Goal: Information Seeking & Learning: Learn about a topic

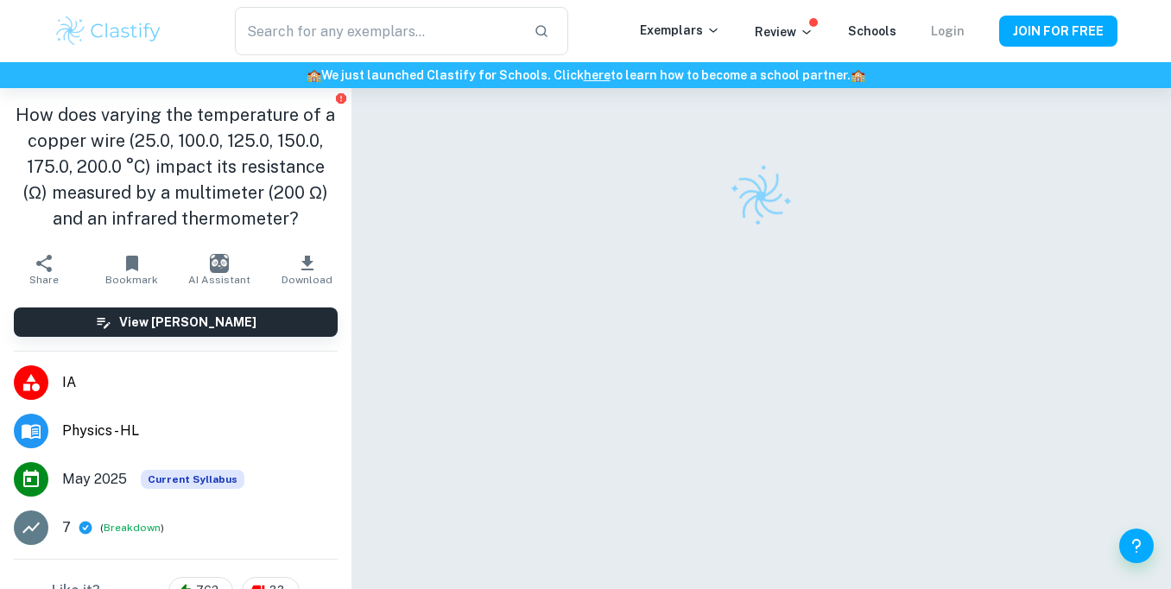
click at [945, 30] on link "Login" at bounding box center [948, 31] width 34 height 14
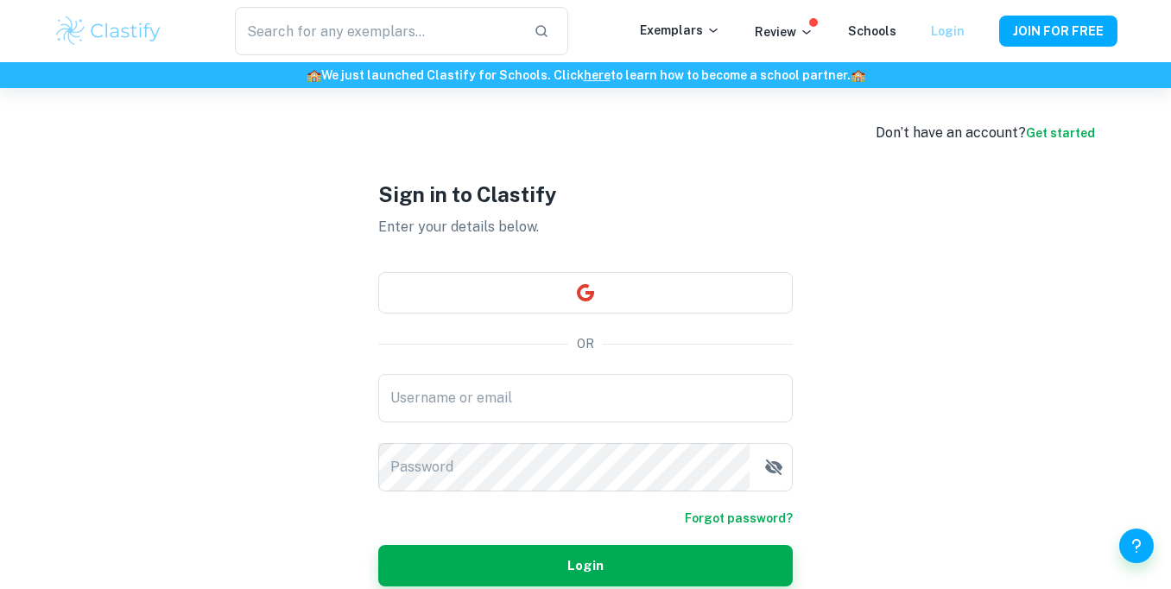
type input "charliepbegg@gmail.com"
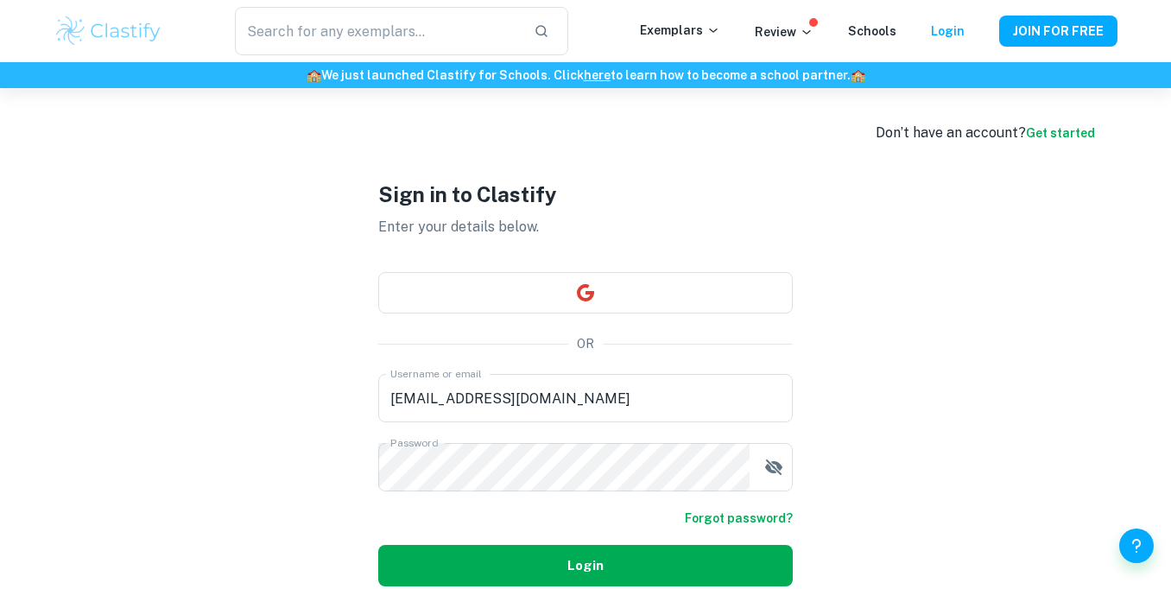
click at [556, 566] on button "Login" at bounding box center [585, 565] width 414 height 41
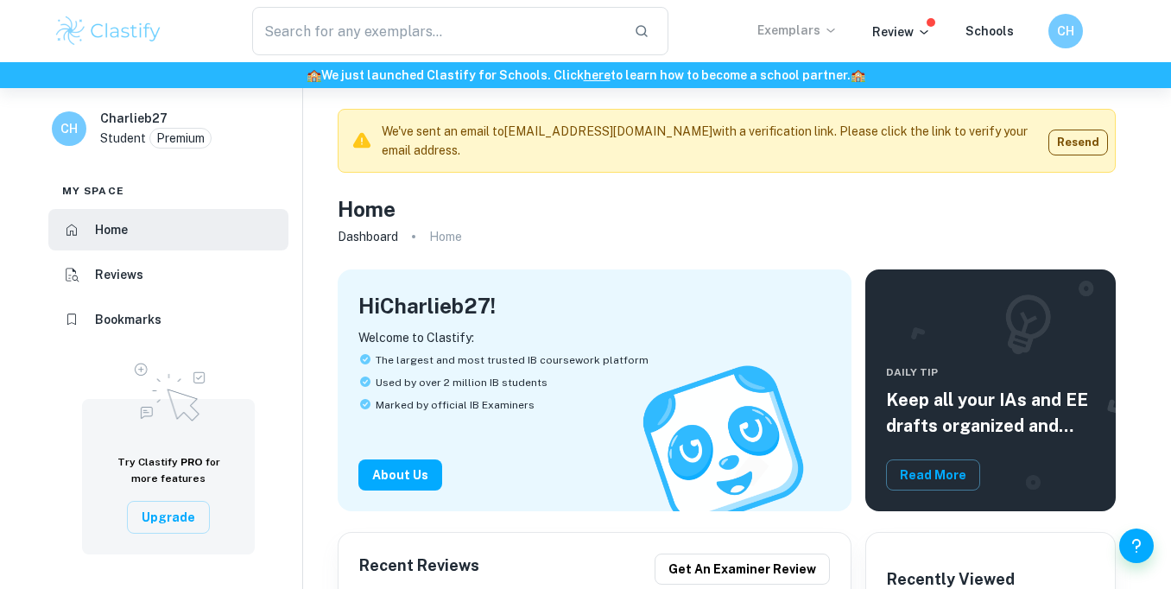
click at [805, 22] on p "Exemplars" at bounding box center [797, 30] width 80 height 19
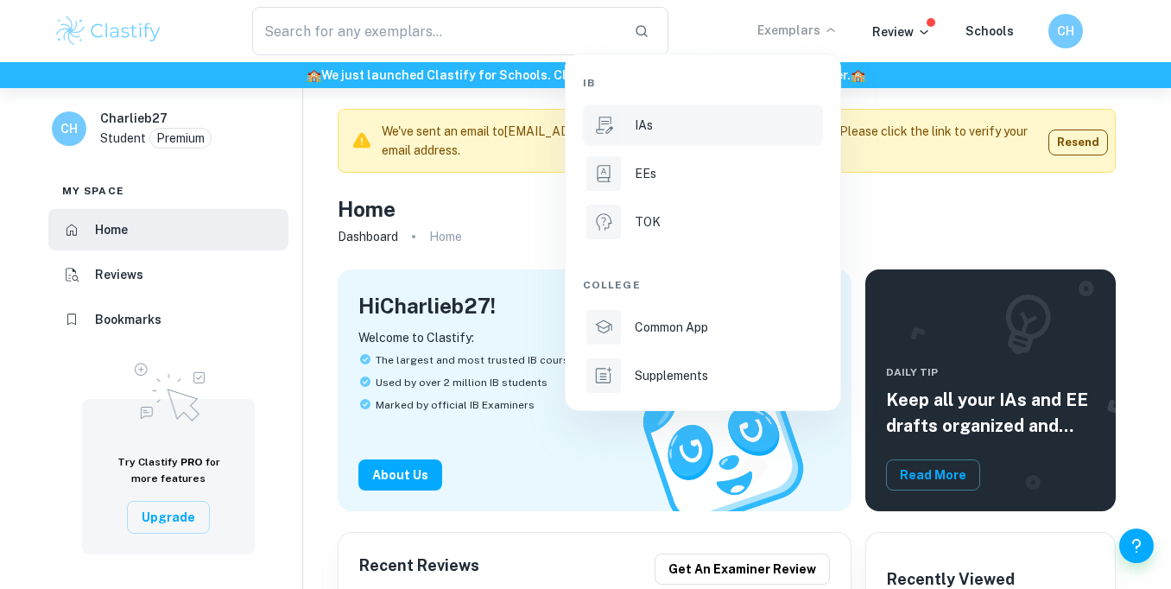
click at [710, 124] on div "IAs" at bounding box center [727, 125] width 185 height 19
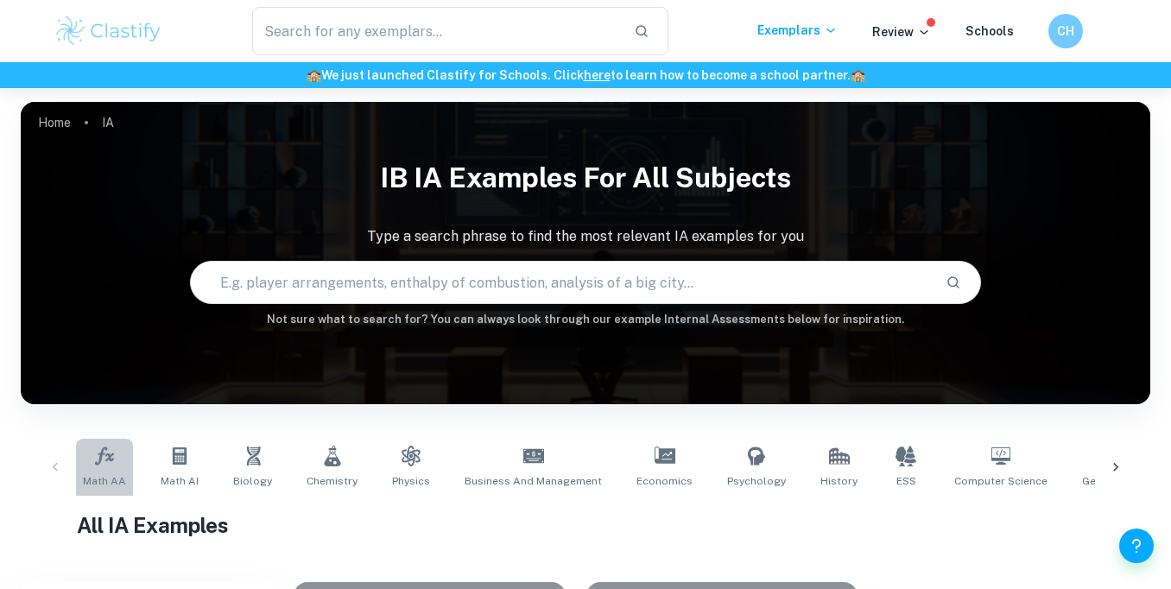
click at [125, 467] on link "Math AA" at bounding box center [104, 467] width 57 height 57
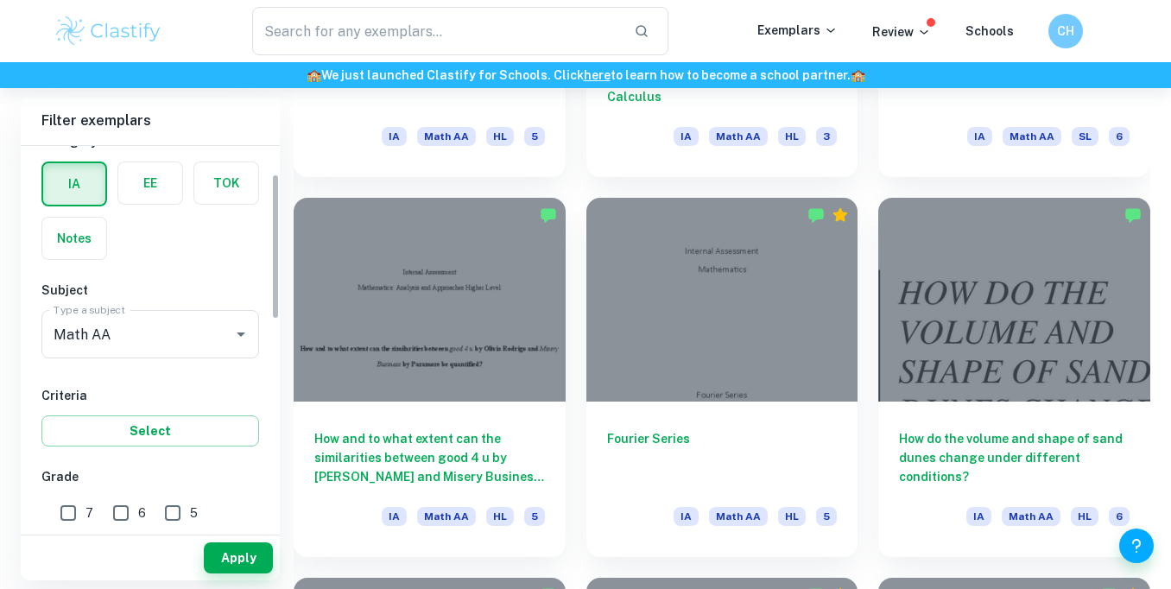
scroll to position [92, 0]
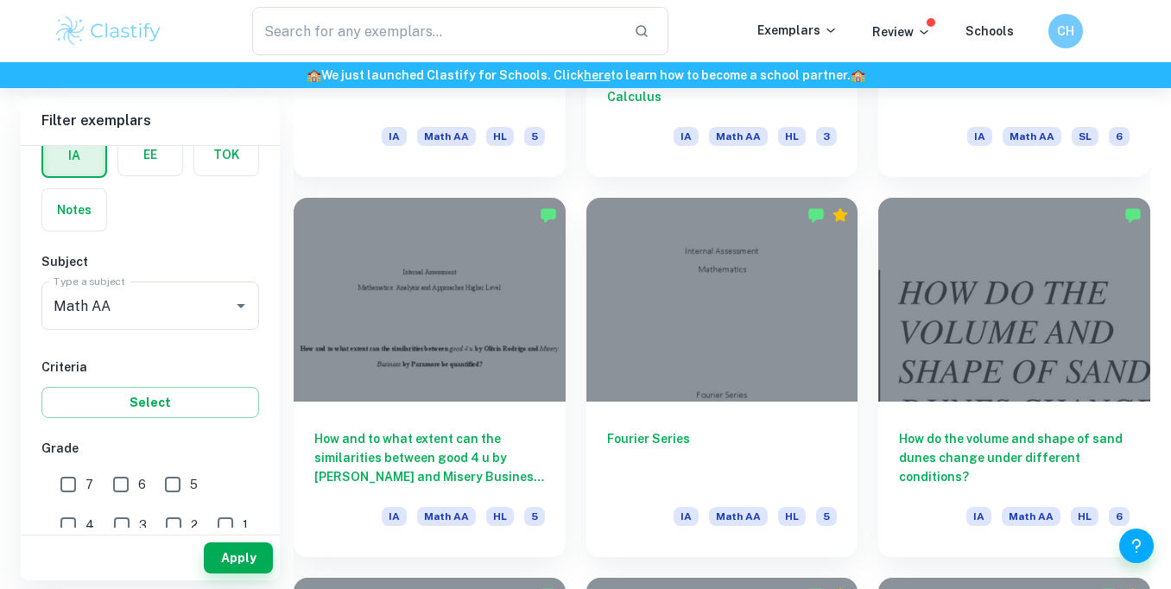
click at [75, 483] on input "7" at bounding box center [68, 484] width 35 height 35
checkbox input "true"
click at [125, 493] on input "6" at bounding box center [121, 484] width 35 height 35
click at [228, 554] on button "Apply" at bounding box center [238, 557] width 69 height 31
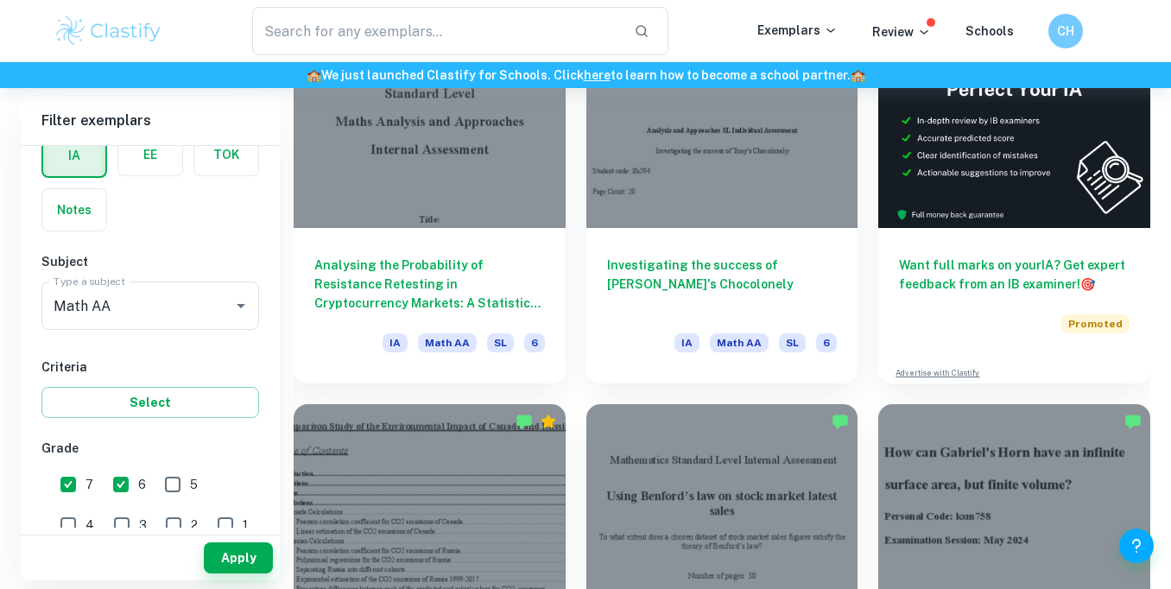
scroll to position [560, 0]
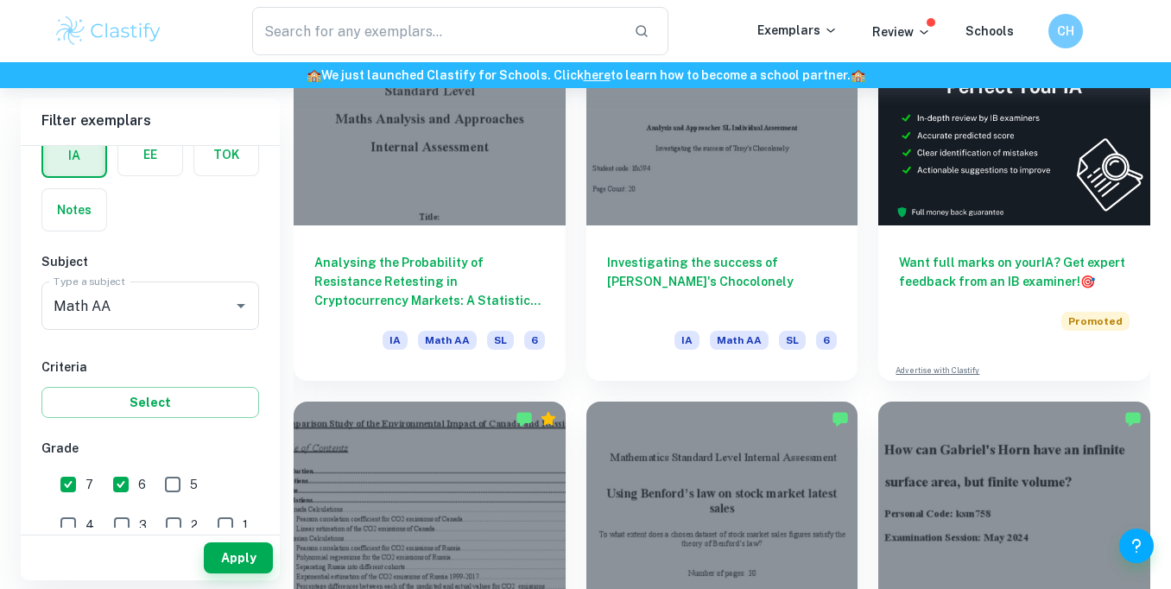
click at [116, 480] on input "6" at bounding box center [121, 484] width 35 height 35
checkbox input "false"
click at [223, 553] on button "Apply" at bounding box center [238, 557] width 69 height 31
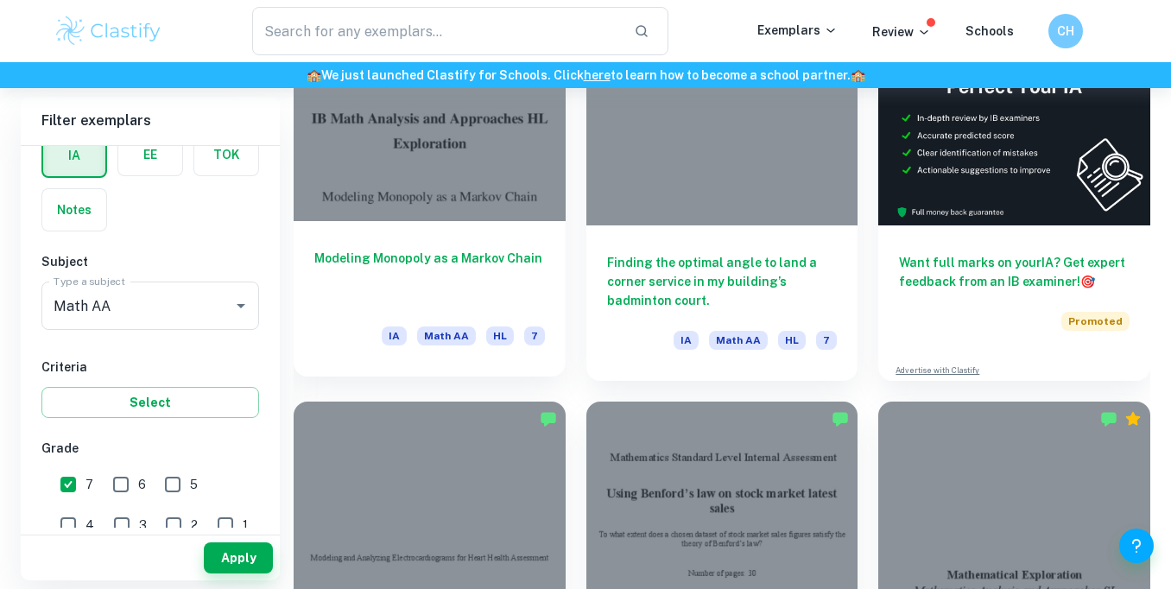
click at [410, 290] on h6 "Modeling Monopoly as a Markov Chain" at bounding box center [429, 277] width 231 height 57
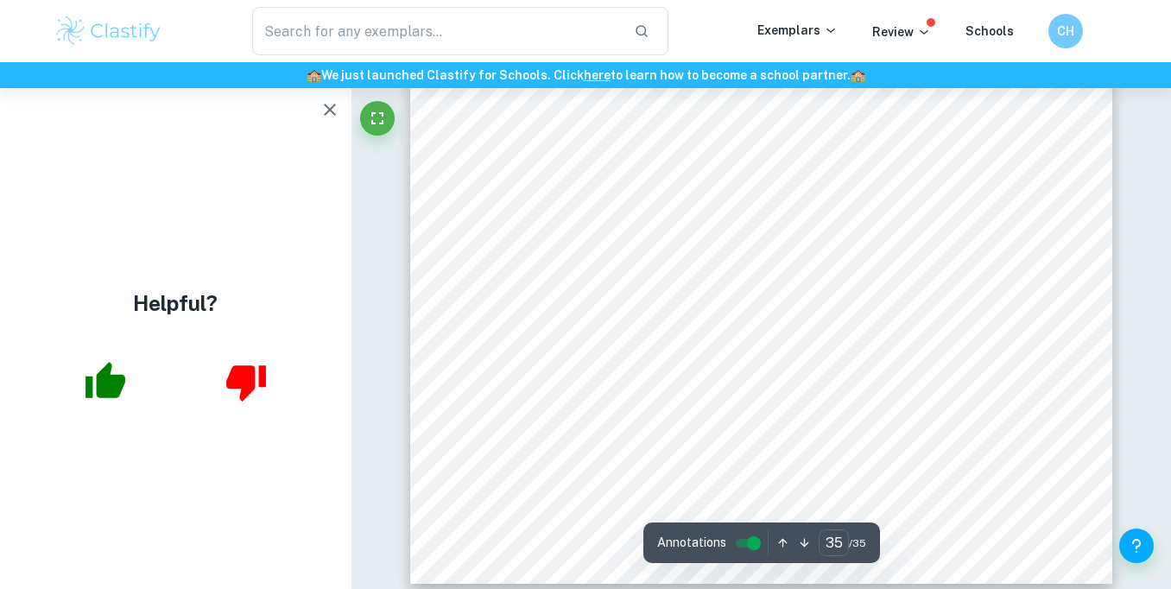
scroll to position [31732, 0]
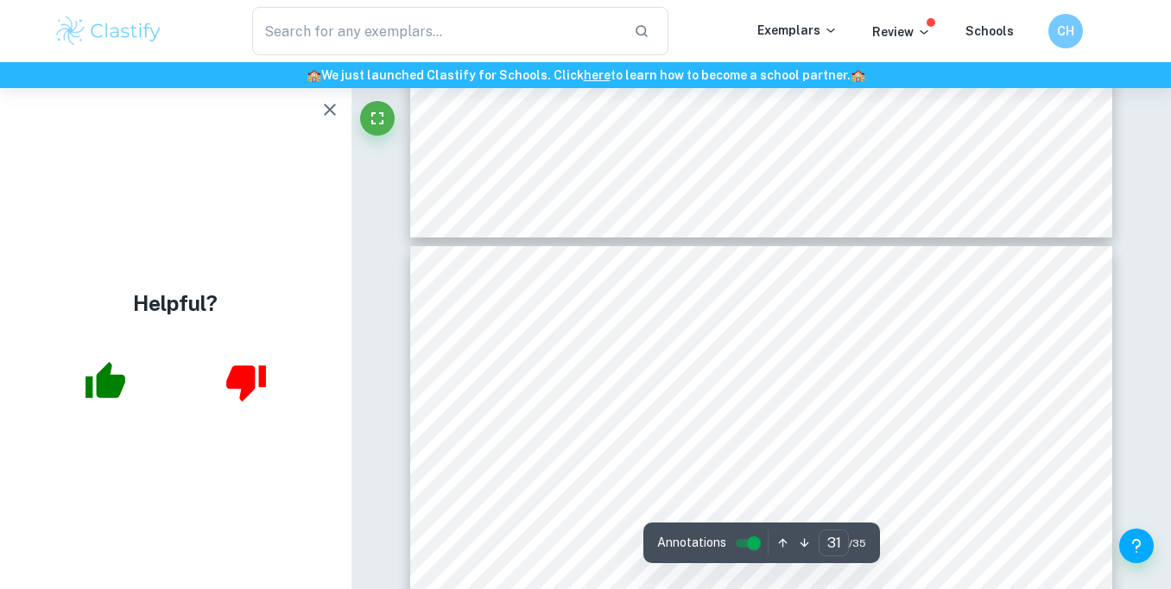
type input "30"
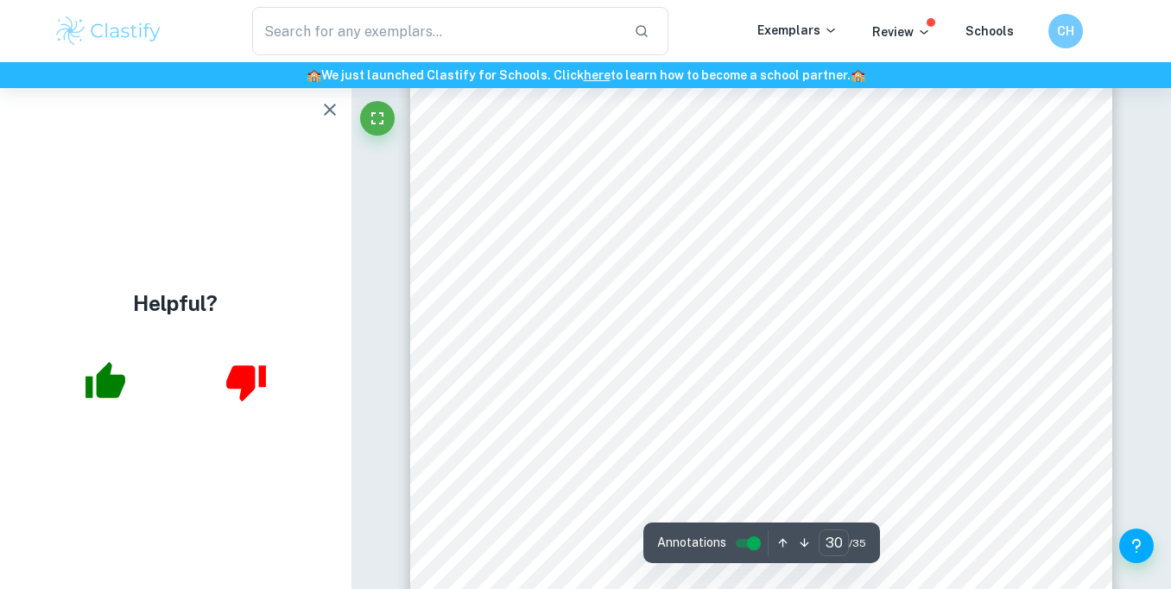
scroll to position [26769, 0]
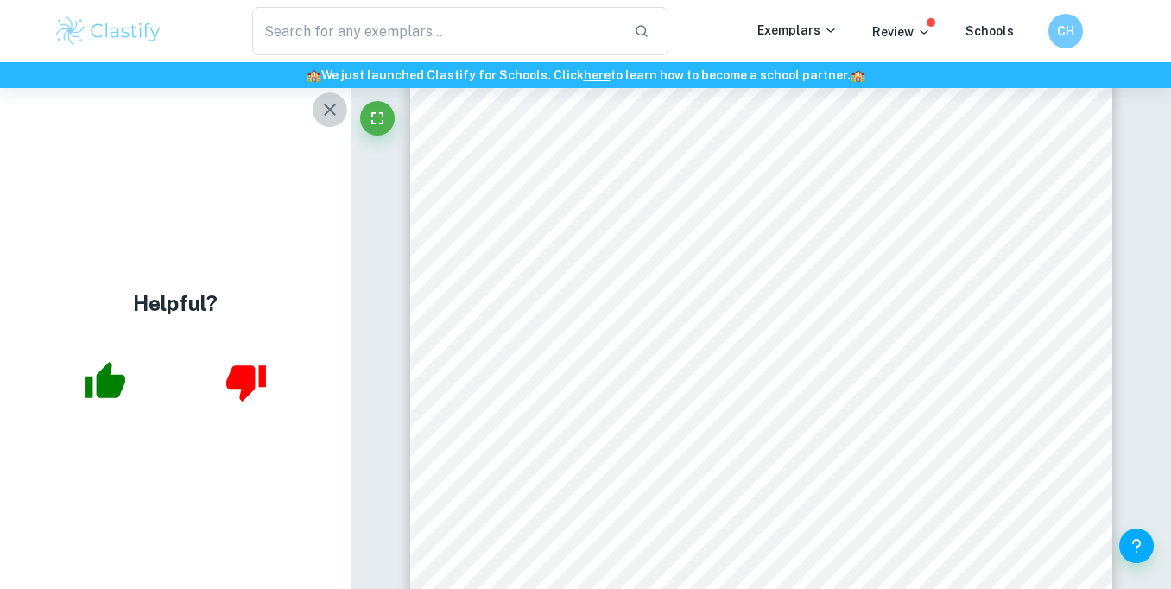
click at [331, 96] on button "button" at bounding box center [330, 109] width 35 height 35
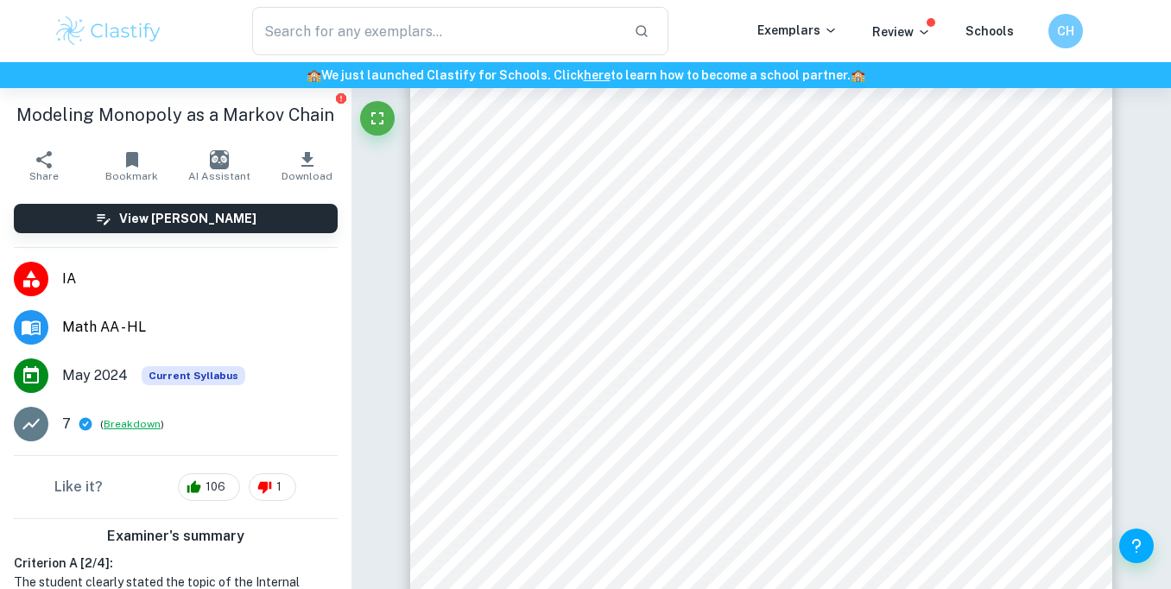
click at [151, 421] on button "Breakdown" at bounding box center [132, 424] width 57 height 16
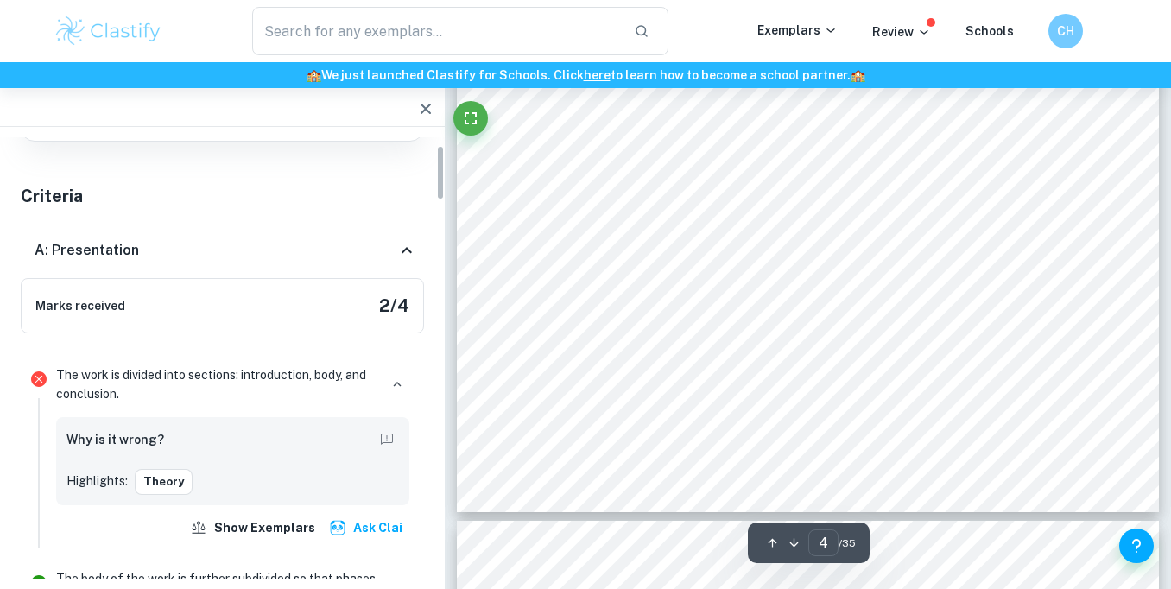
scroll to position [0, 0]
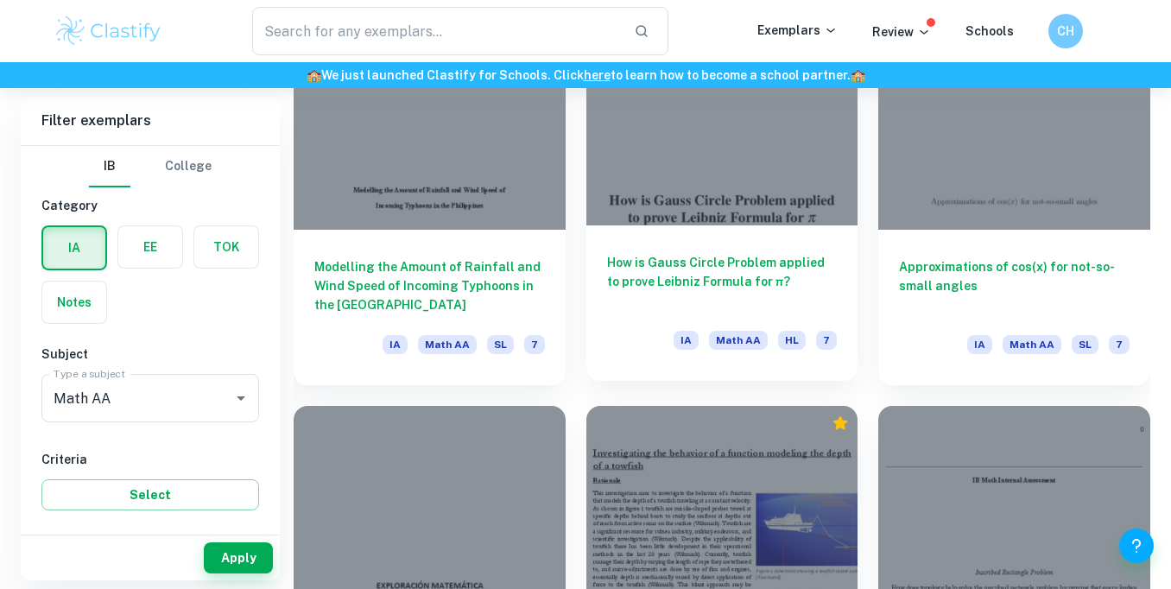
scroll to position [3594, 0]
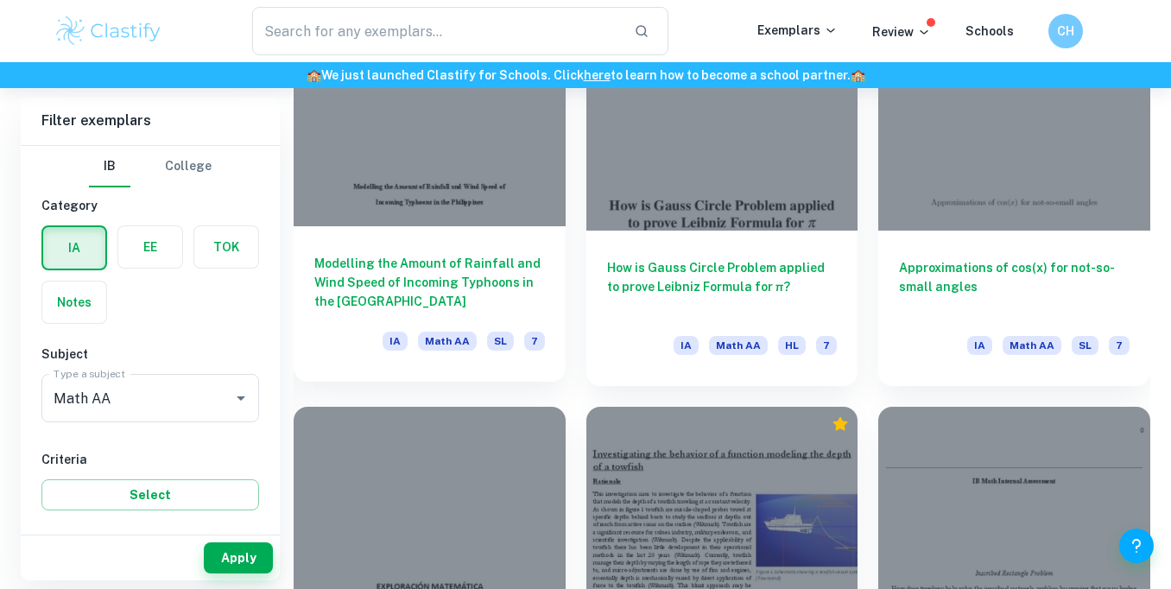
click at [500, 267] on h6 "Modelling the Amount of Rainfall and Wind Speed of Incoming Typhoons in the Phi…" at bounding box center [429, 282] width 231 height 57
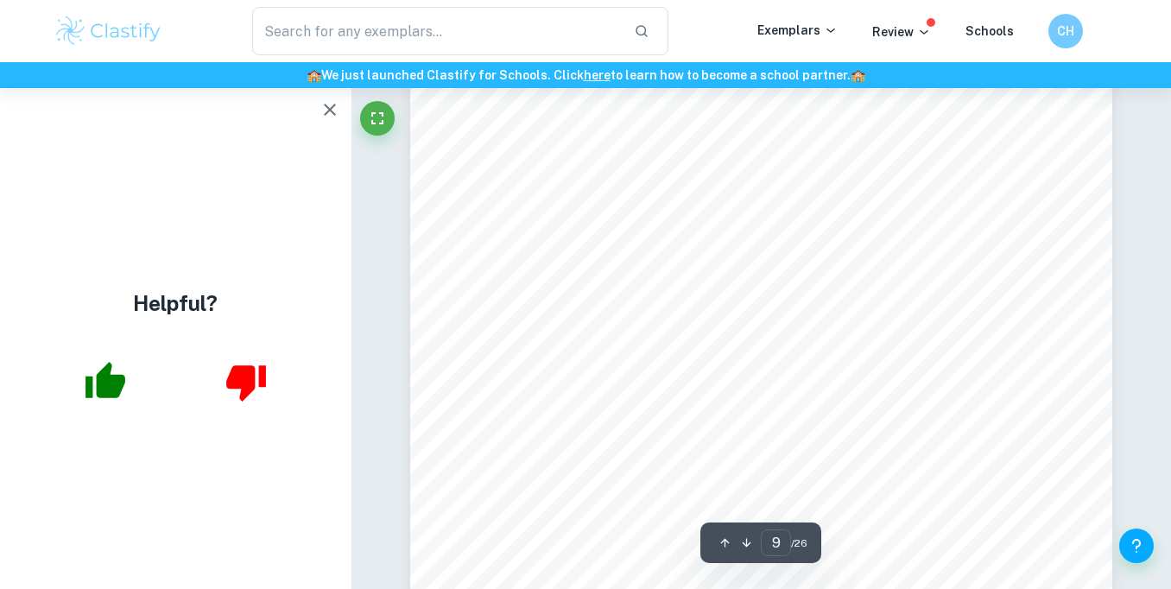
scroll to position [7729, 0]
click at [1021, 340] on div "Table 3: Calculations for the second function of wind speed (typhoons 2009-2020…" at bounding box center [761, 280] width 703 height 909
click at [334, 123] on button "button" at bounding box center [330, 109] width 35 height 35
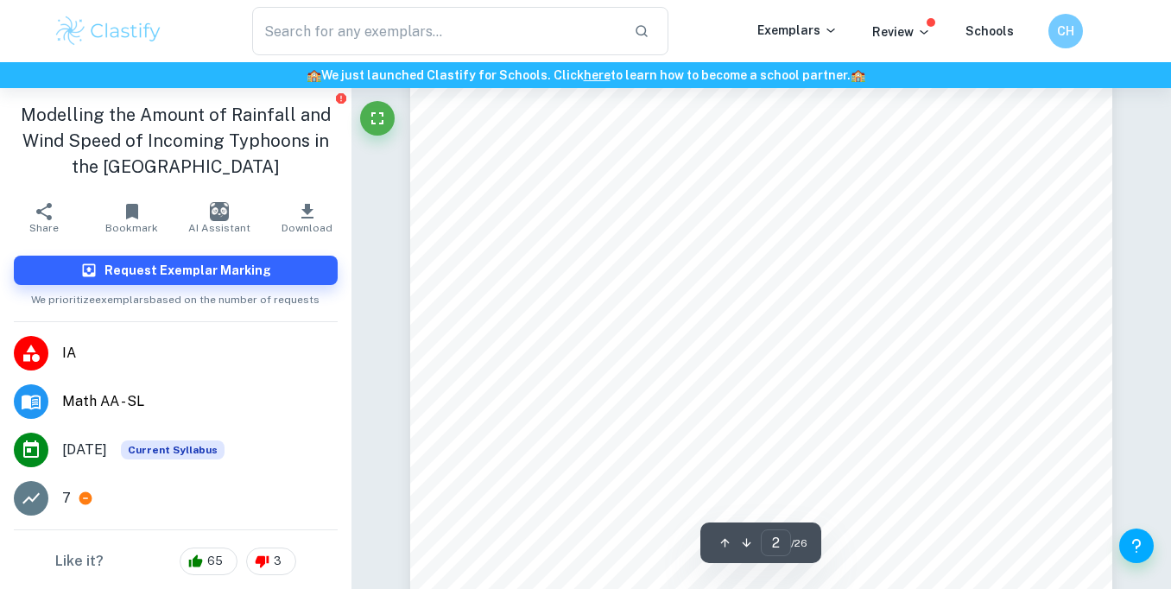
scroll to position [477, 0]
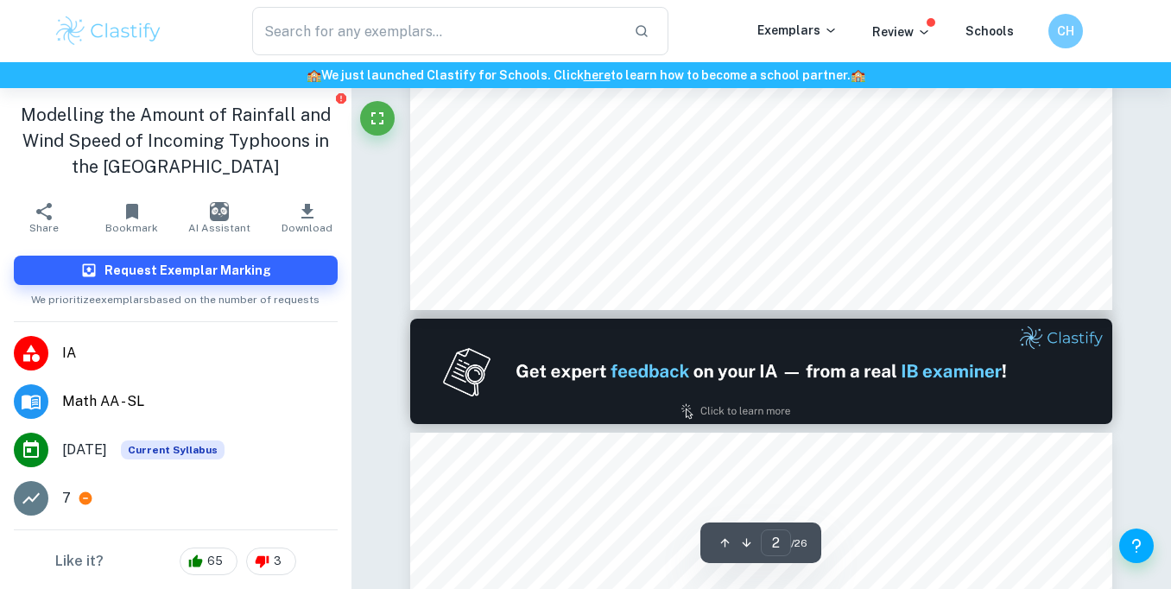
type input "1"
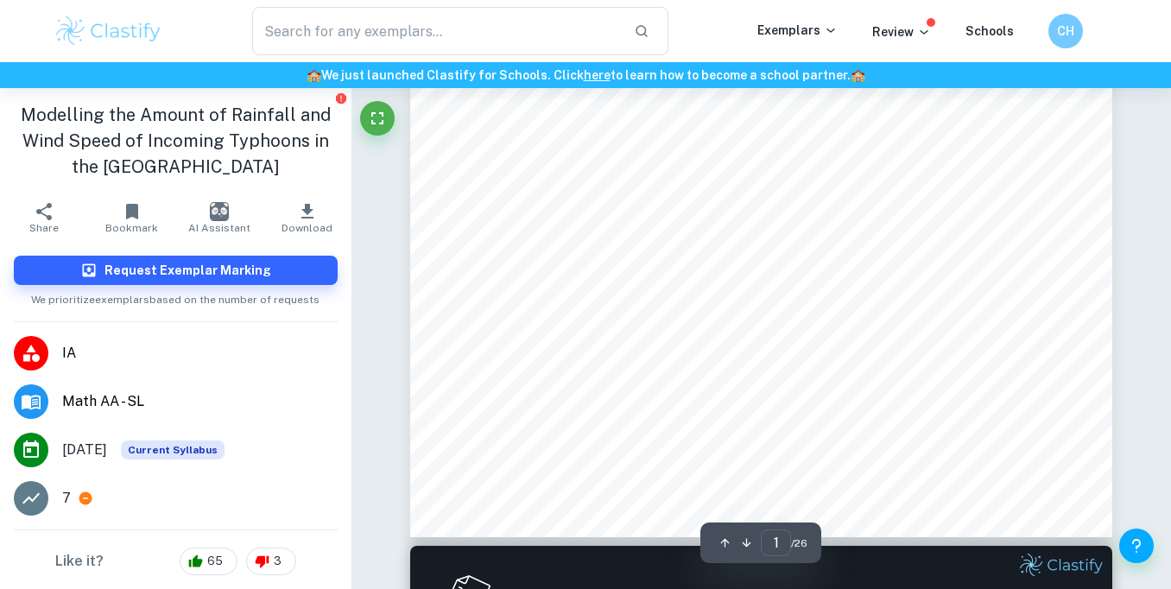
scroll to position [0, 0]
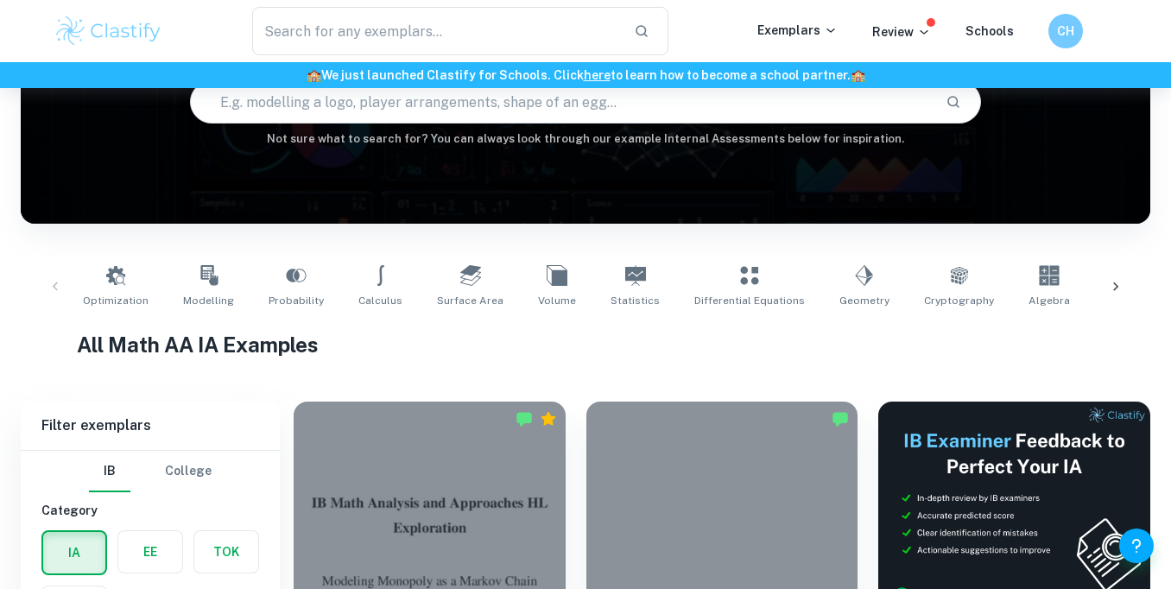
scroll to position [243, 0]
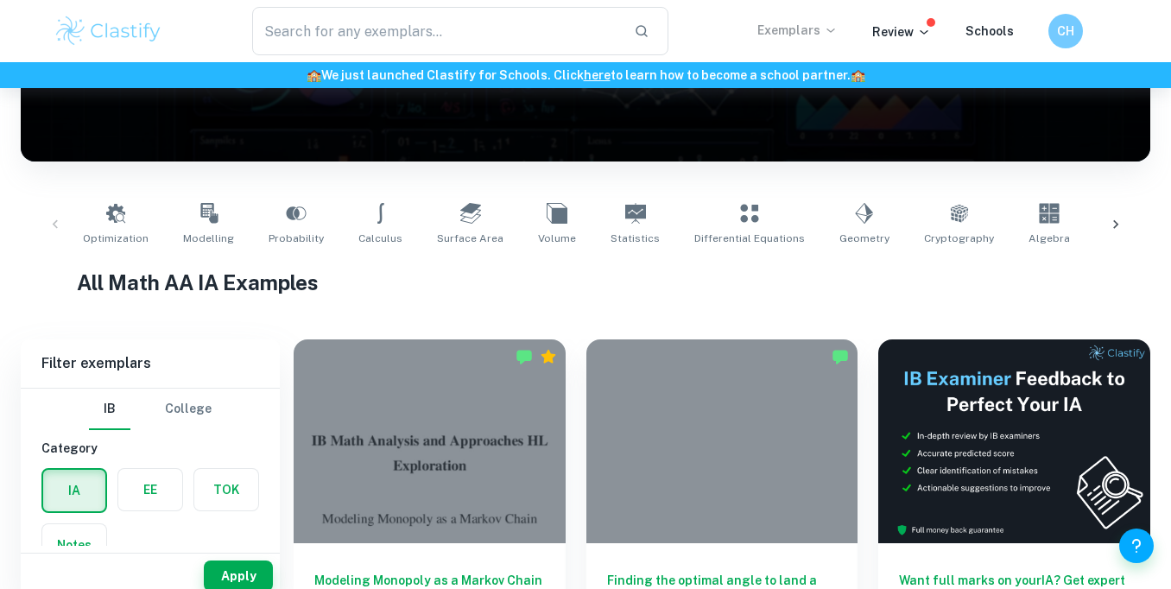
click at [809, 28] on p "Exemplars" at bounding box center [797, 30] width 80 height 19
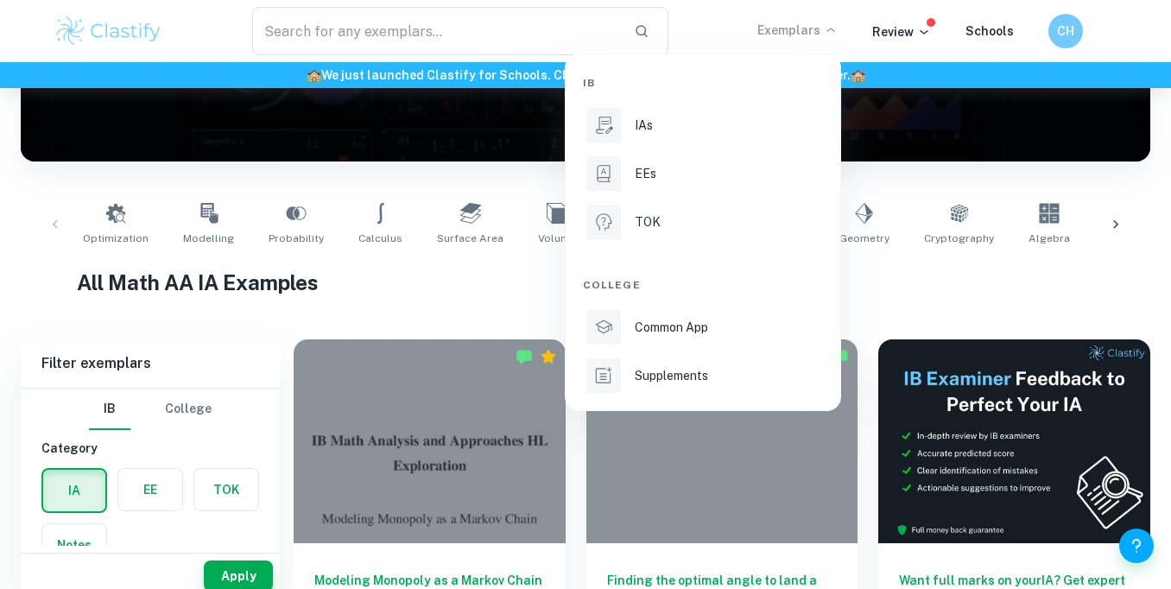
click at [1042, 292] on div at bounding box center [585, 294] width 1171 height 589
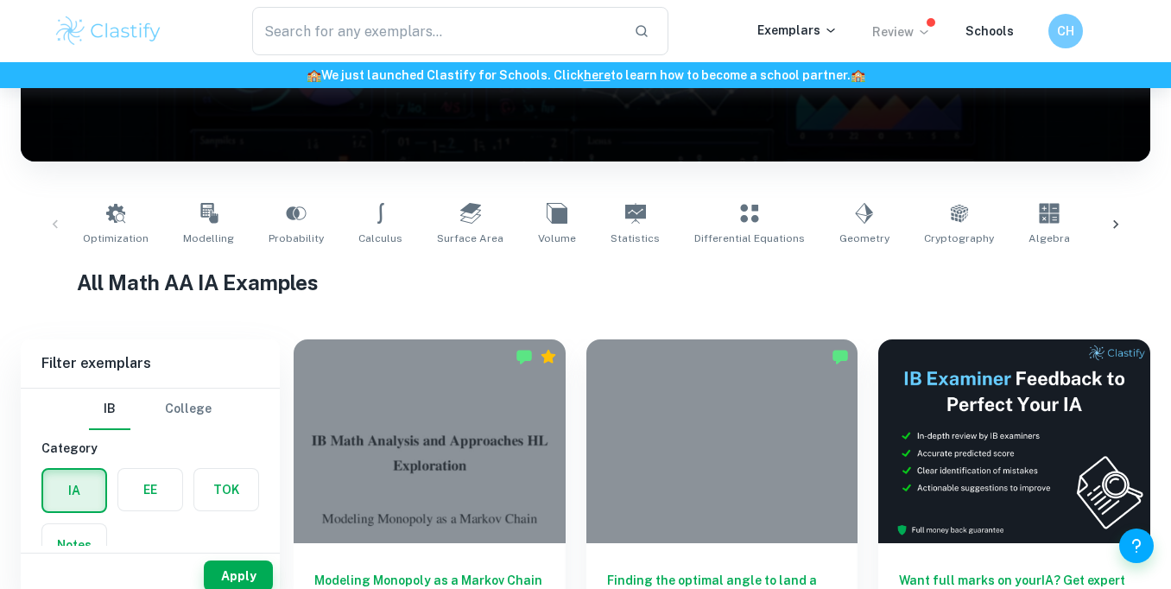
click at [900, 35] on p "Review" at bounding box center [901, 31] width 59 height 19
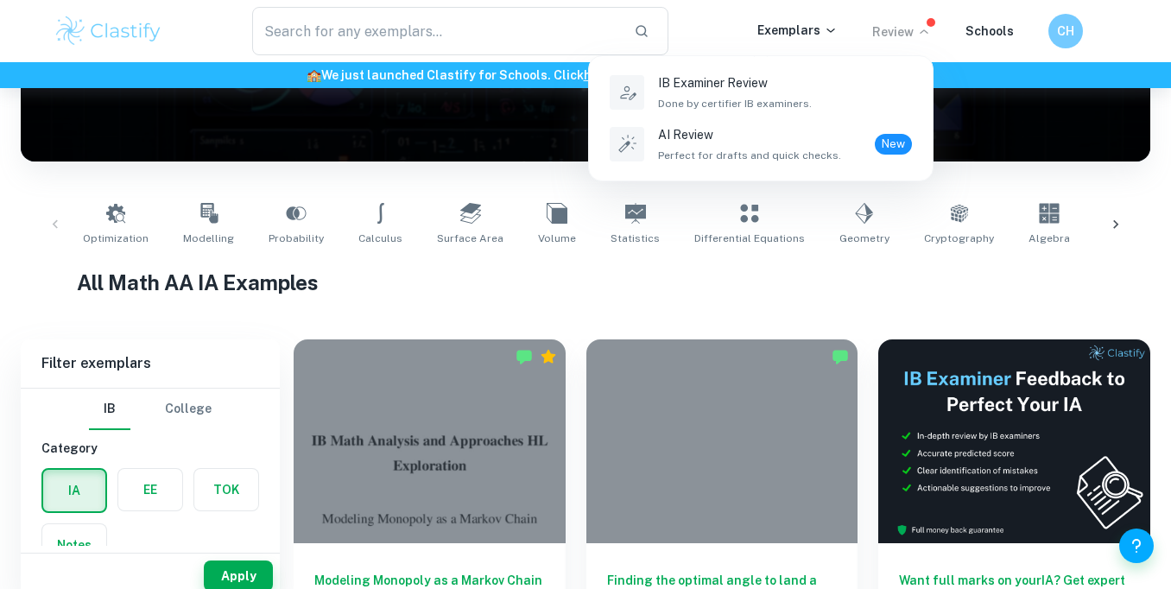
click at [937, 265] on div at bounding box center [585, 294] width 1171 height 589
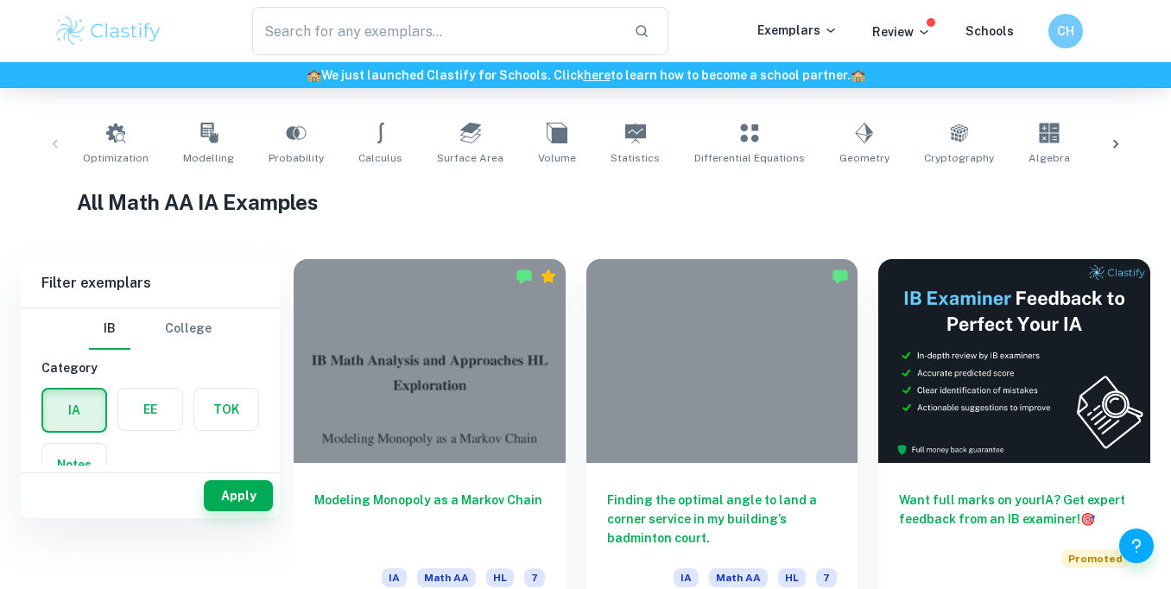
scroll to position [0, 0]
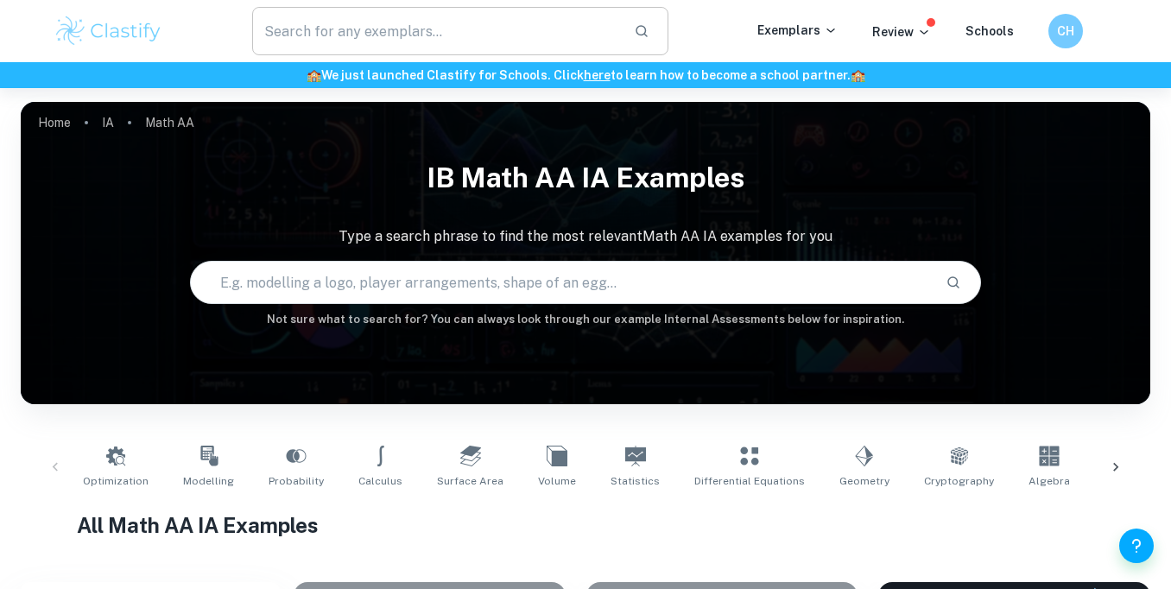
click at [543, 34] on input "text" at bounding box center [436, 31] width 368 height 48
click at [513, 102] on div "Home IA Math AA IB Math AA IA examples Type a search phrase to find the most re…" at bounding box center [585, 102] width 1129 height 0
click at [517, 289] on input "text" at bounding box center [561, 282] width 741 height 48
type input "music"
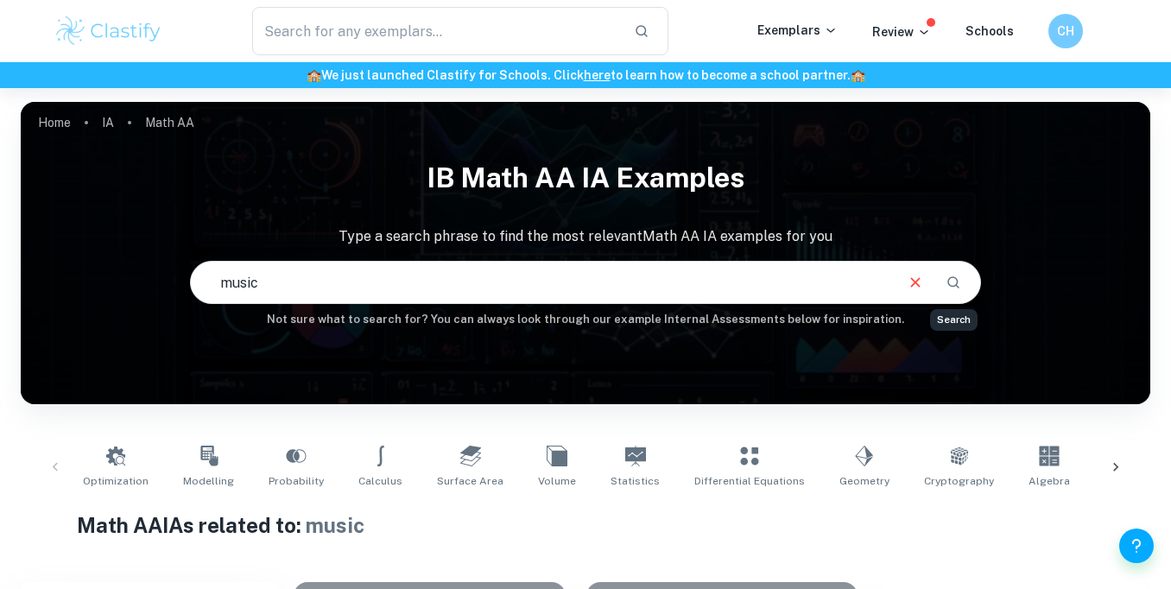
click at [950, 283] on icon "Search" at bounding box center [953, 283] width 16 height 16
click at [787, 288] on input "music" at bounding box center [541, 282] width 701 height 48
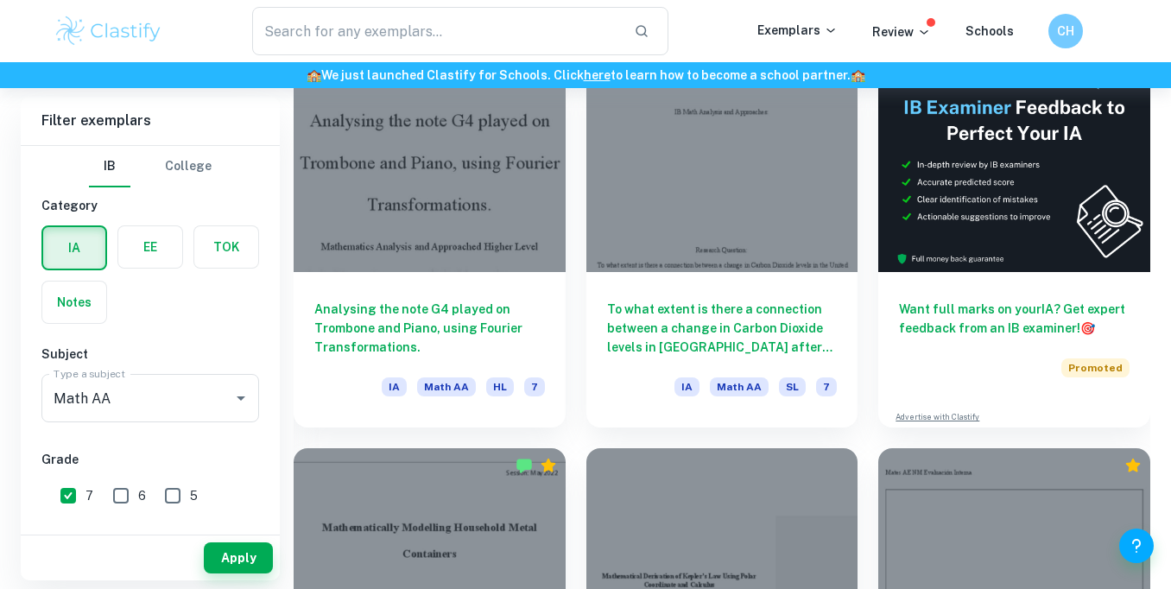
scroll to position [515, 0]
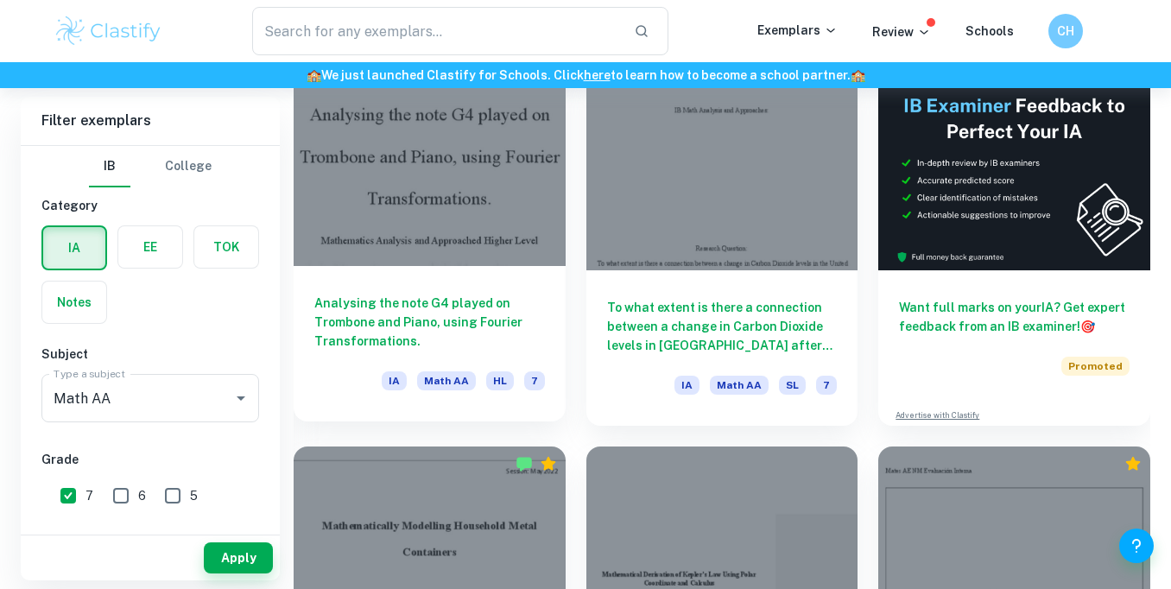
click at [445, 316] on h6 "Analysing the note G4 played on Trombone and Piano, using Fourier Transformatio…" at bounding box center [429, 322] width 231 height 57
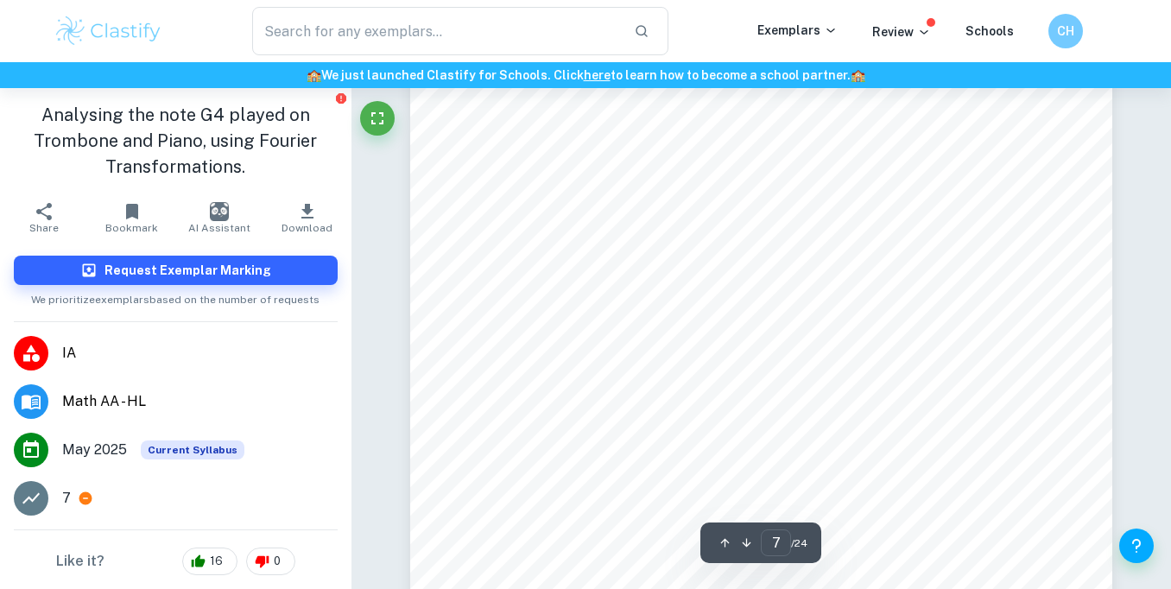
scroll to position [6449, 0]
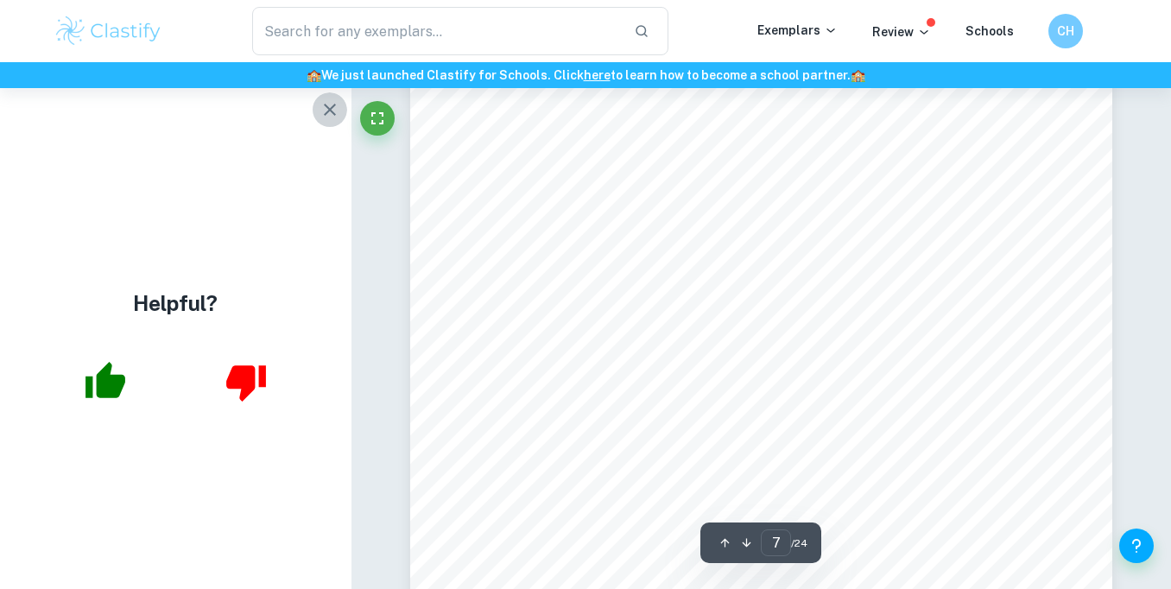
click at [338, 106] on icon "button" at bounding box center [329, 109] width 21 height 21
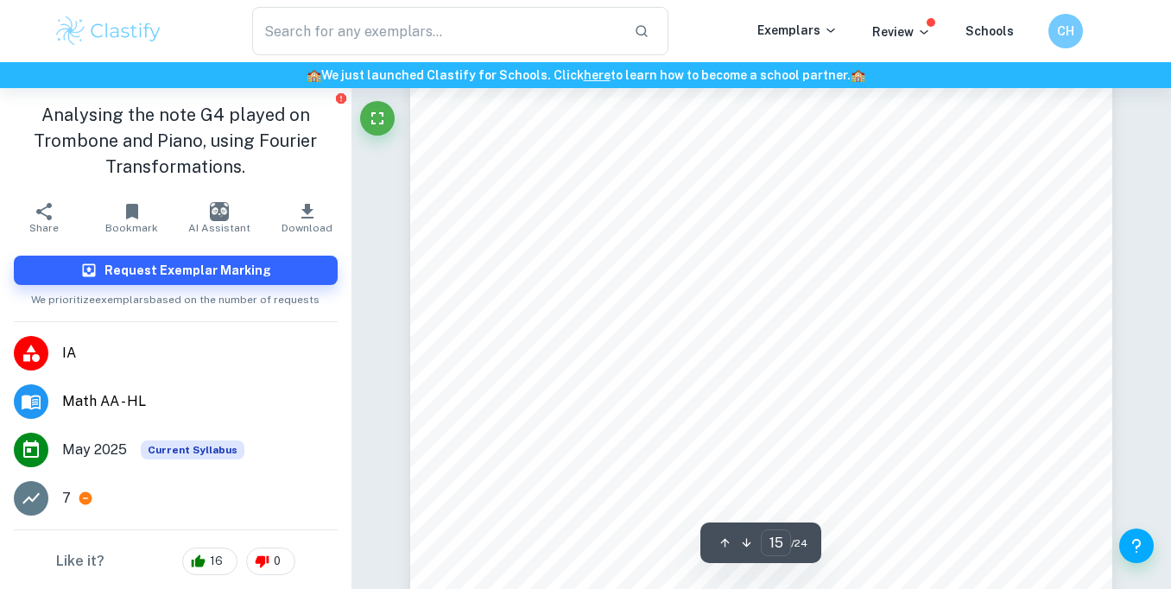
scroll to position [14216, 0]
type input "16"
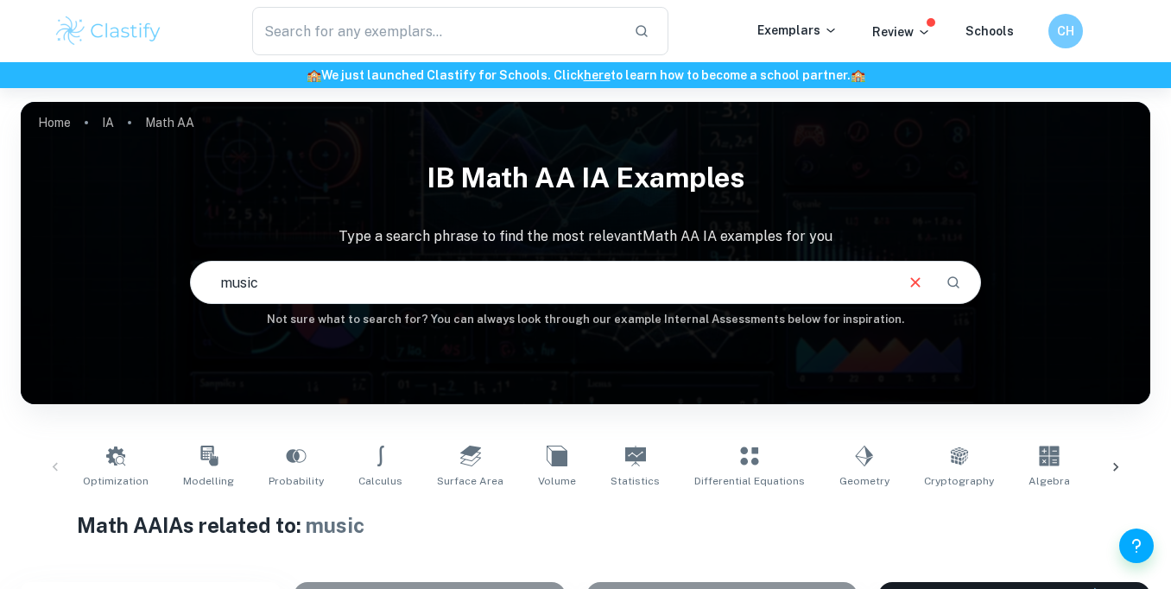
click at [453, 292] on input "music" at bounding box center [541, 282] width 701 height 48
click at [948, 284] on icon "Search" at bounding box center [953, 282] width 12 height 12
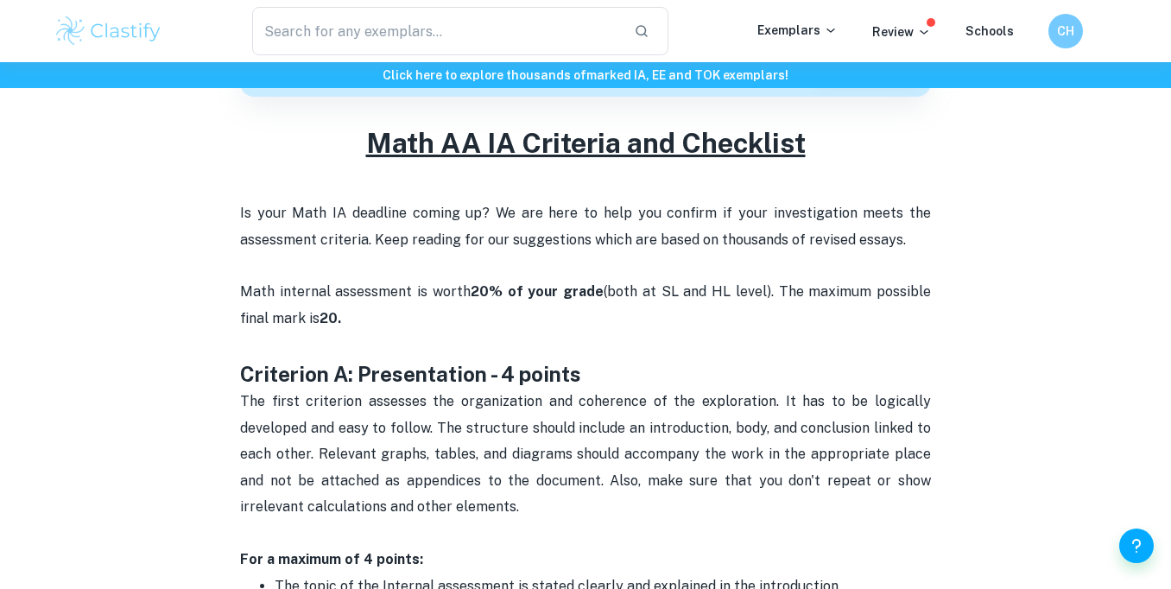
scroll to position [727, 0]
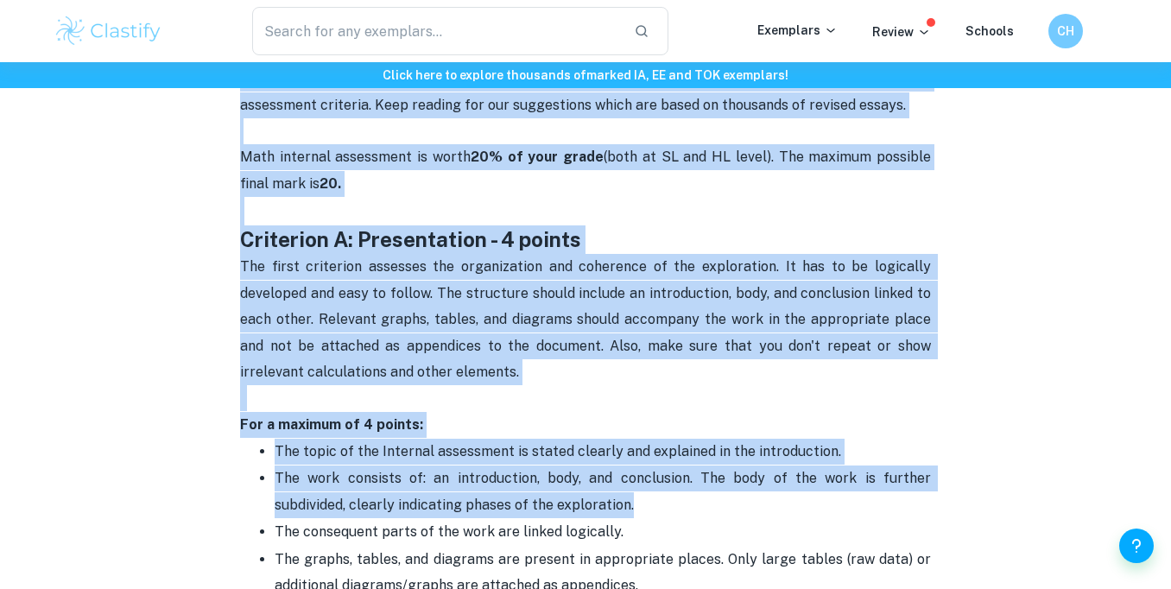
drag, startPoint x: 370, startPoint y: 197, endPoint x: 809, endPoint y: 587, distance: 587.7
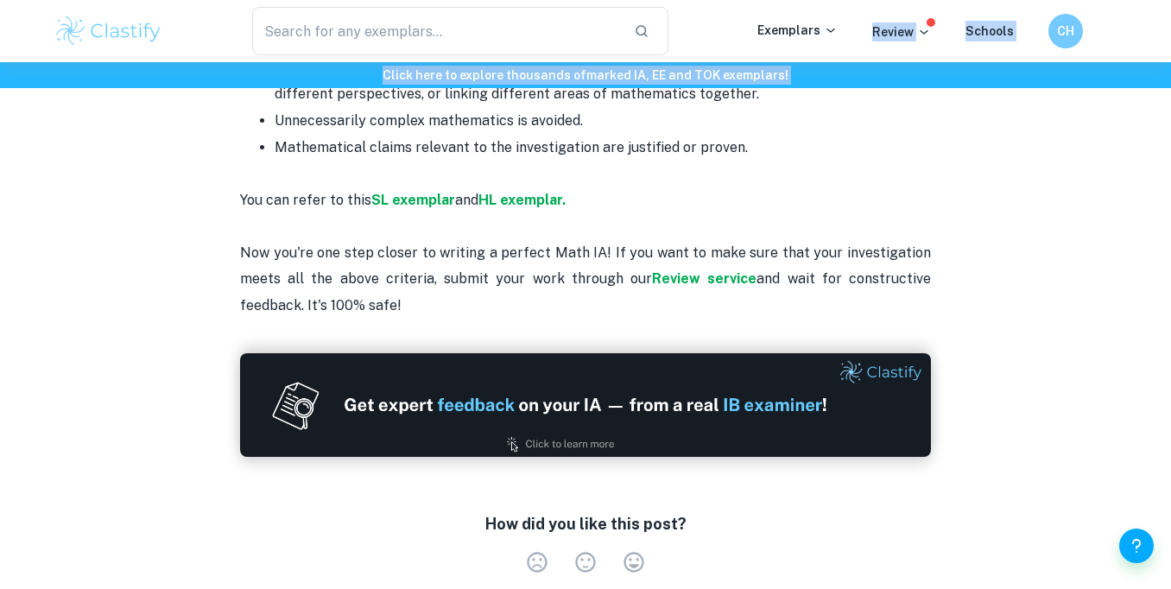
scroll to position [3581, 0]
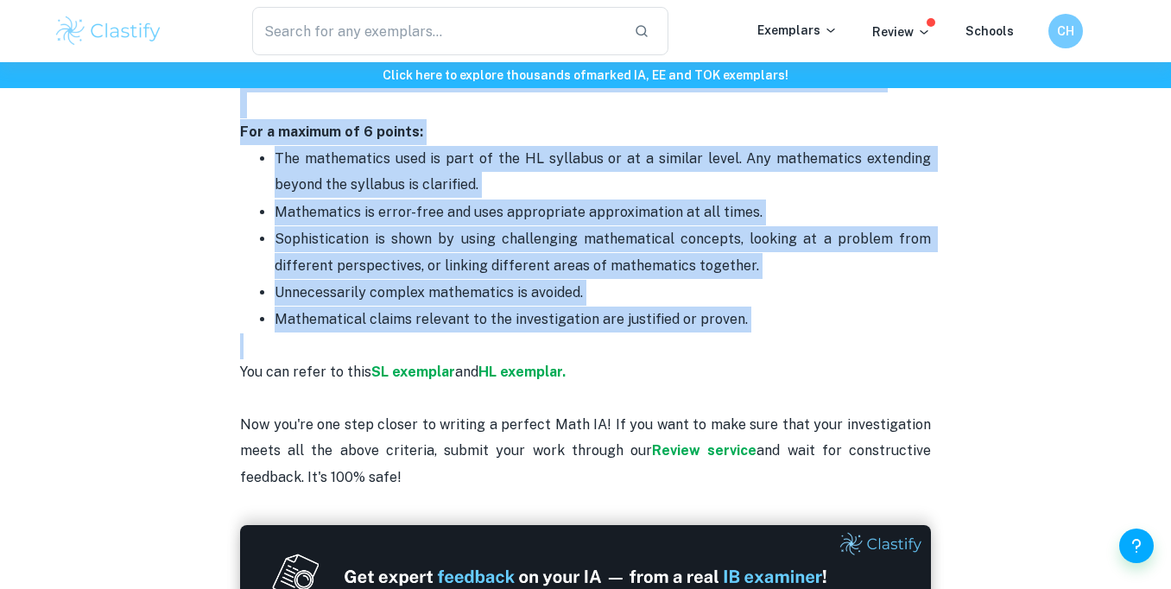
drag, startPoint x: 243, startPoint y: 224, endPoint x: 927, endPoint y: 326, distance: 691.4
copy div "Loremipsu D: Sitametconse - 5 adipis Eli seddo eiusmodte incididu utl etdolorem…"
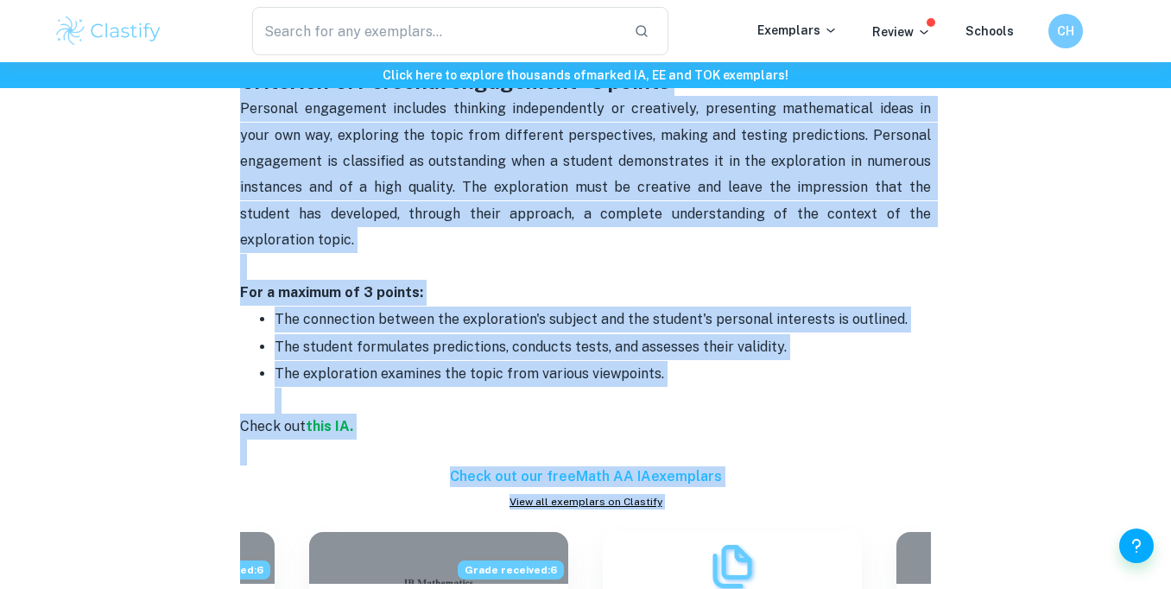
scroll to position [1849, 0]
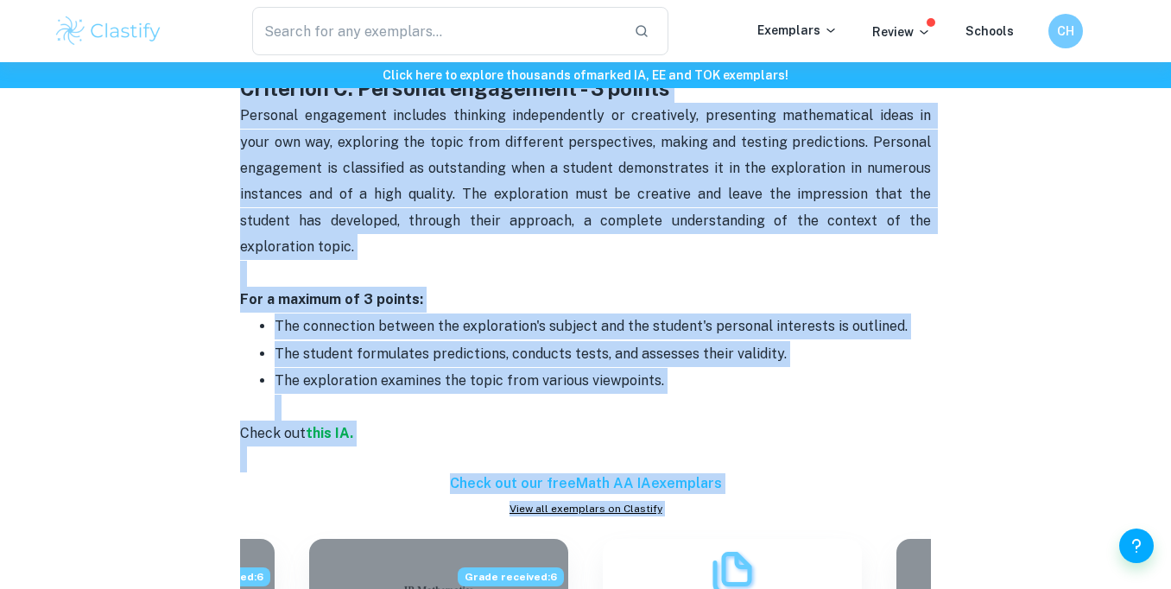
click at [480, 383] on p "The exploration examines the topic from various viewpoints." at bounding box center [603, 394] width 656 height 53
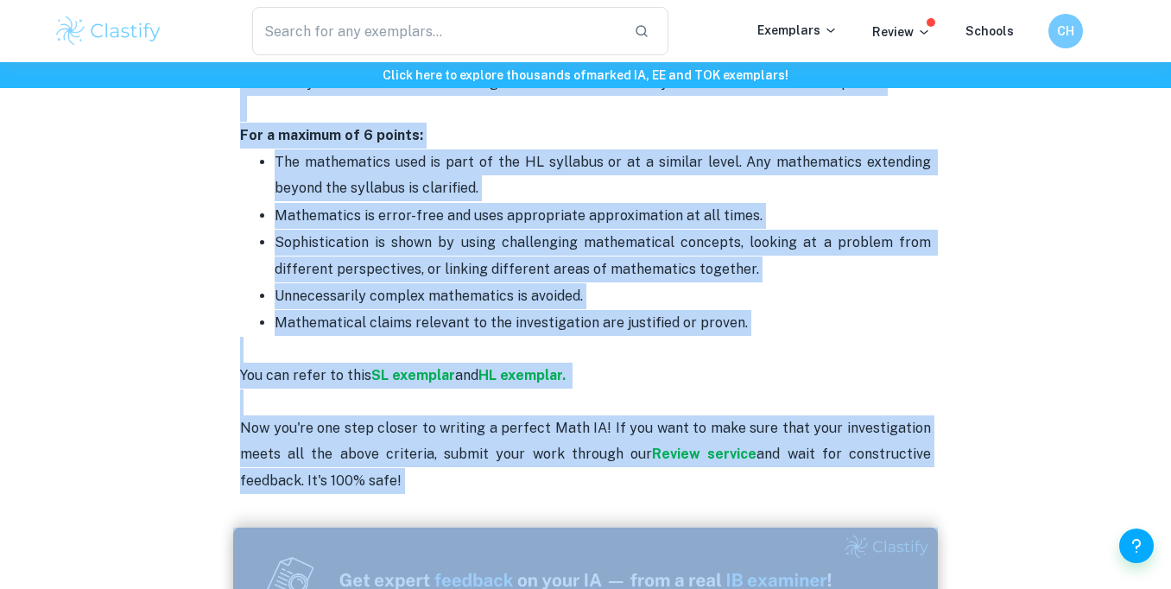
scroll to position [3606, 0]
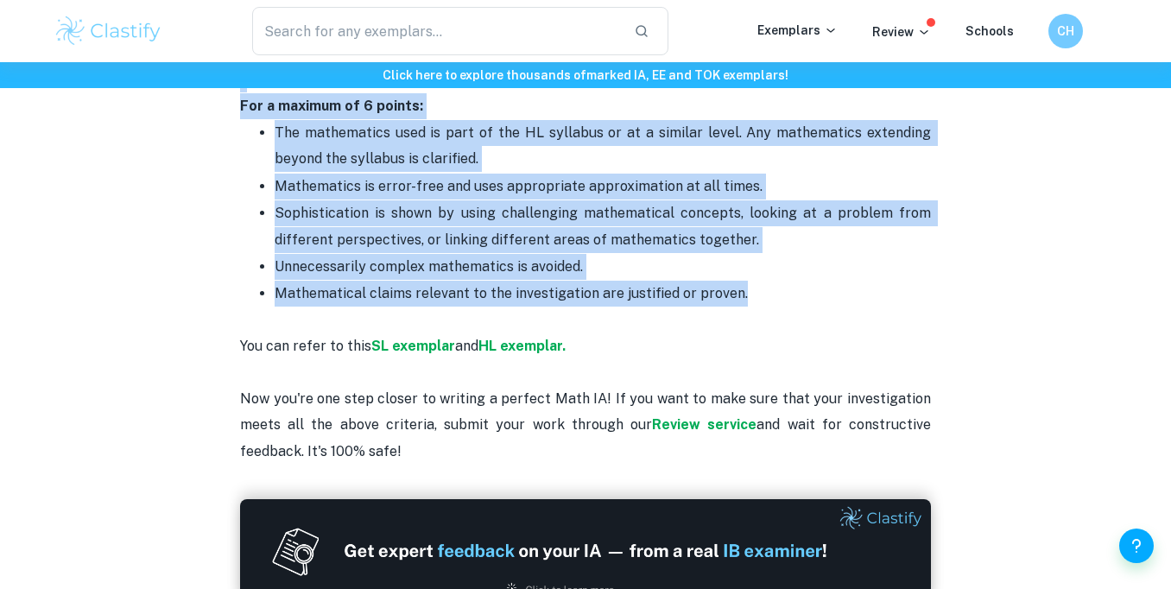
drag, startPoint x: 235, startPoint y: 250, endPoint x: 755, endPoint y: 272, distance: 521.1
copy div "Loremipsu D: Sitametcon - 8 adipis Elitseddoe tempo incididun, utlaboree, dol m…"
